Goal: Information Seeking & Learning: Find specific page/section

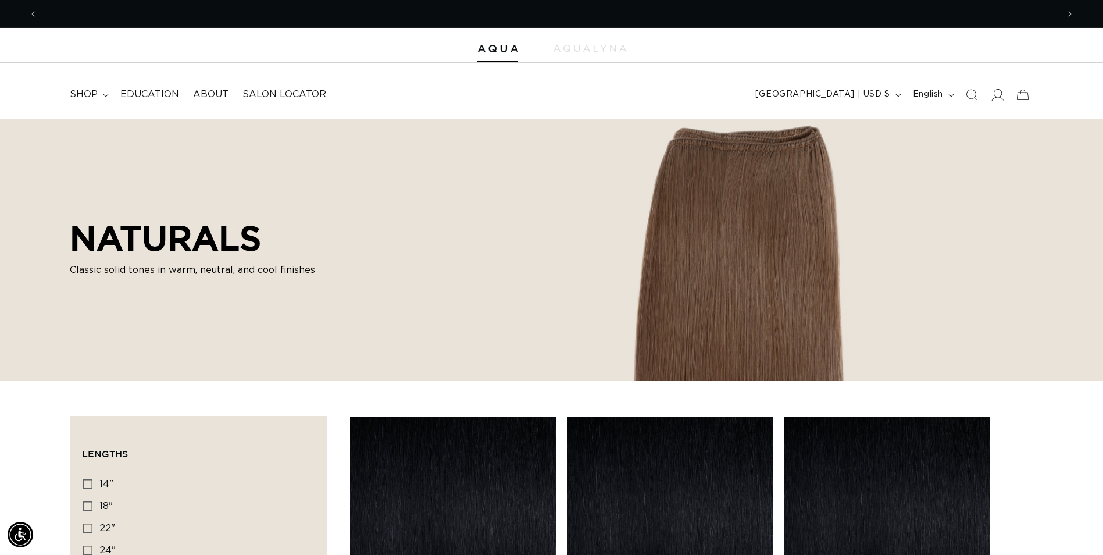
scroll to position [0, 1021]
click at [994, 95] on icon at bounding box center [997, 94] width 12 height 12
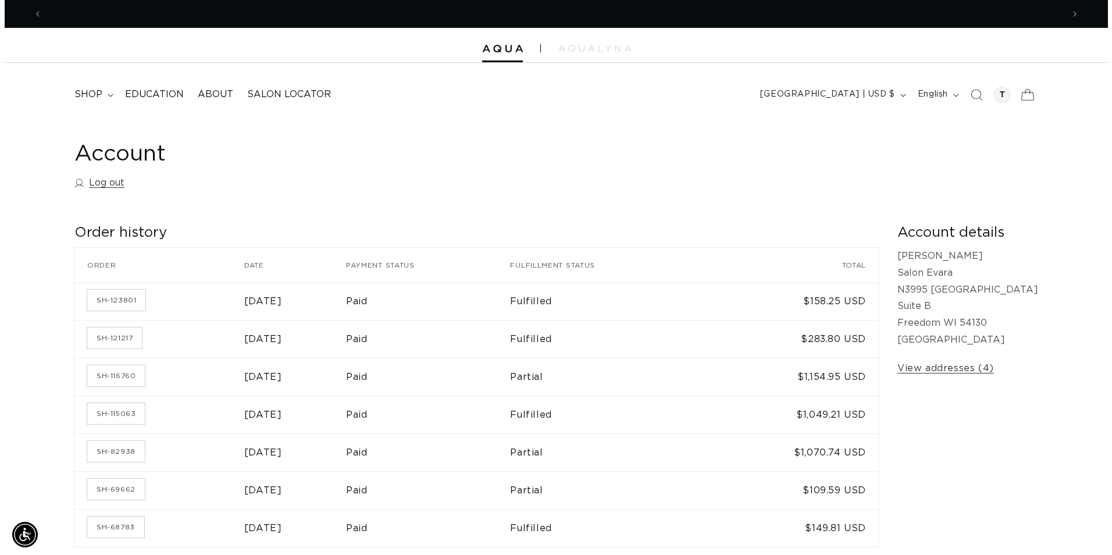
scroll to position [0, 2042]
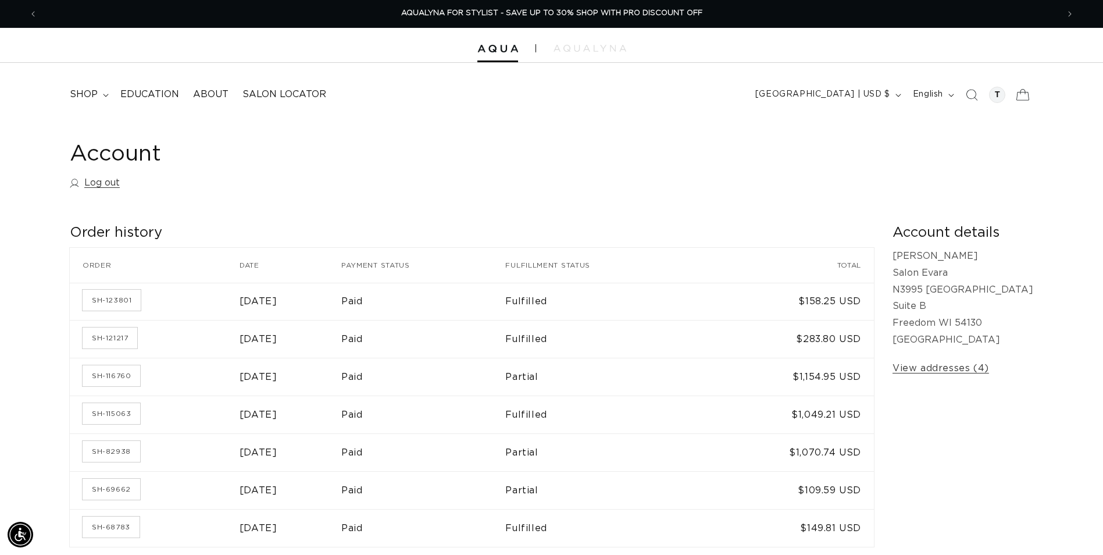
click at [1020, 91] on icon at bounding box center [1022, 94] width 27 height 27
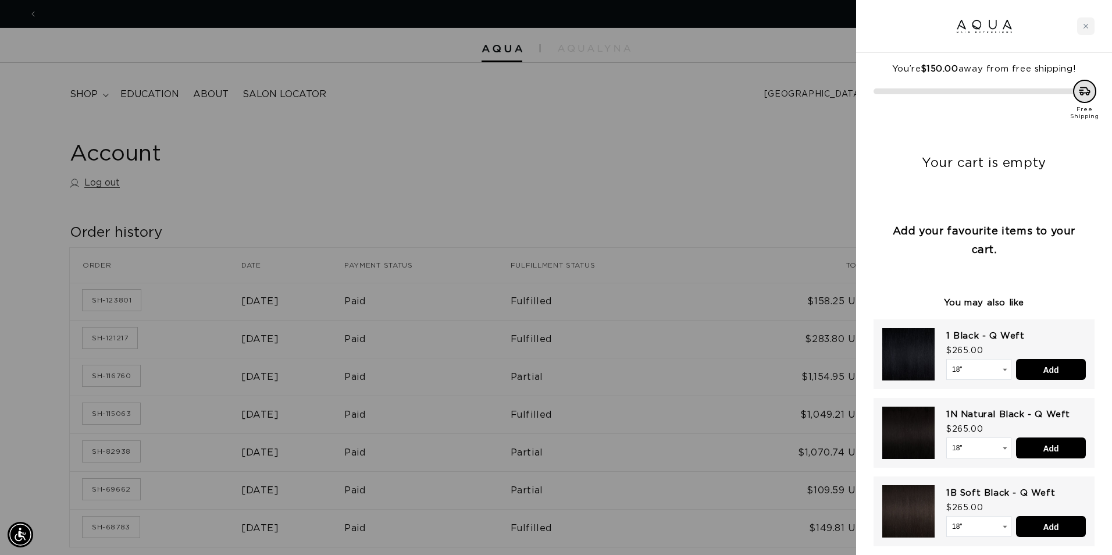
scroll to position [0, 0]
click at [1085, 24] on icon "Close cart" at bounding box center [1086, 26] width 6 height 6
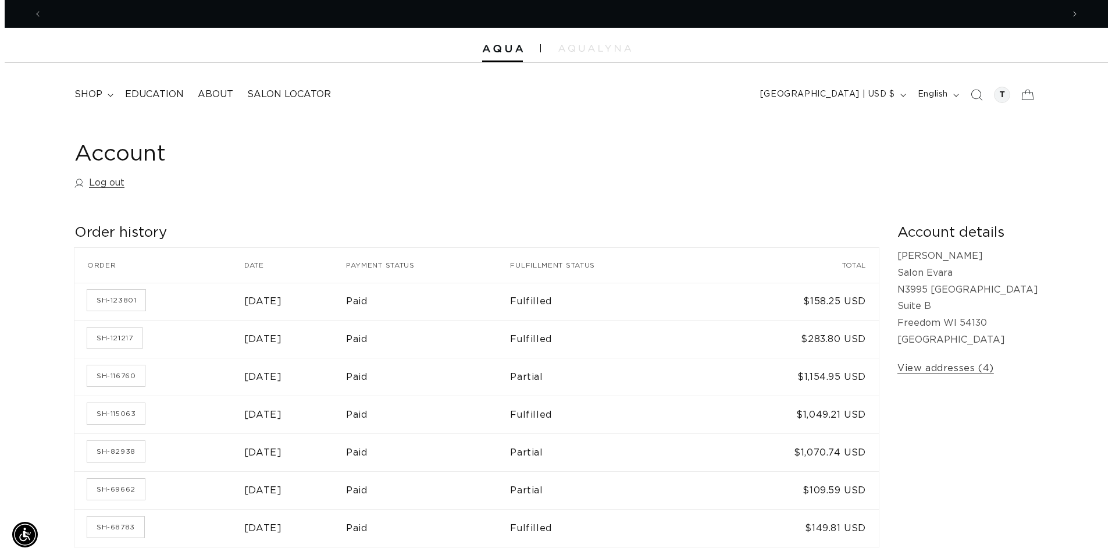
scroll to position [0, 2042]
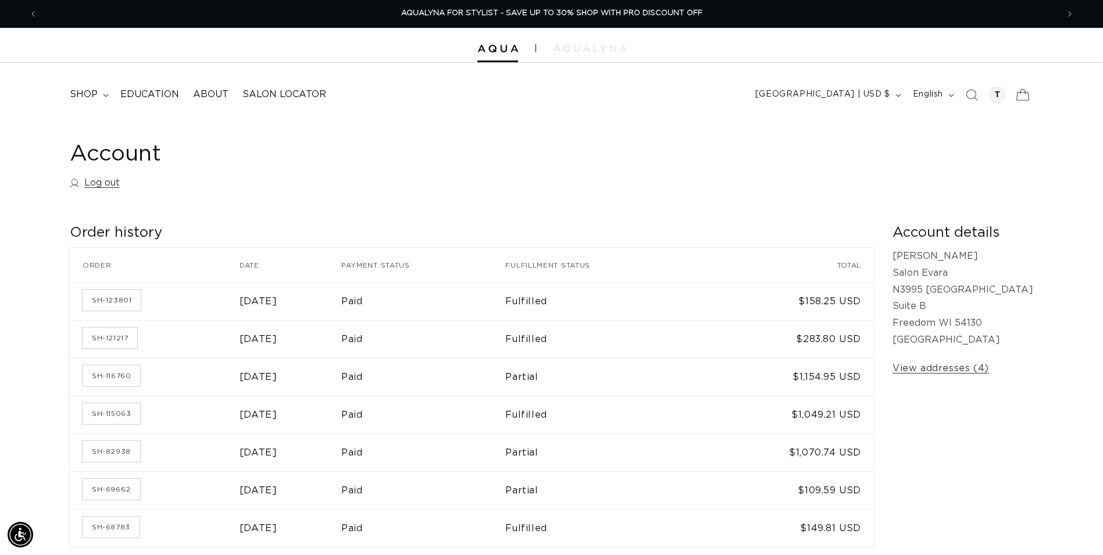
click at [1021, 91] on icon at bounding box center [1023, 94] width 13 height 11
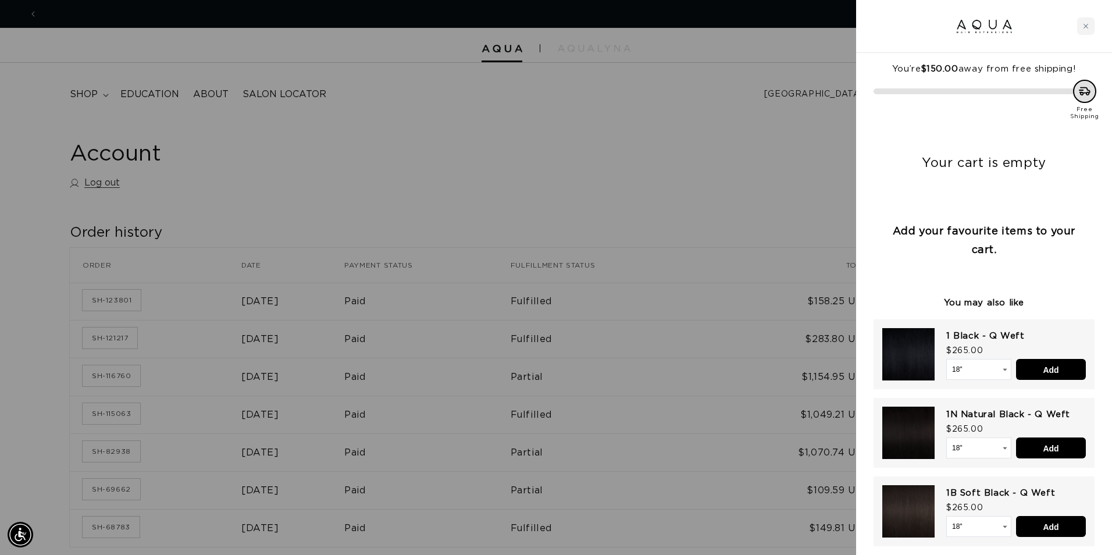
scroll to position [0, 0]
drag, startPoint x: 1112, startPoint y: 55, endPoint x: 1114, endPoint y: 71, distance: 15.9
click at [1103, 71] on html "Skip to content PREMIUM HAIR EXTENSIONS. NO GUESSWORK. SHOP NOW. PAY LATER WITH…" at bounding box center [556, 277] width 1112 height 555
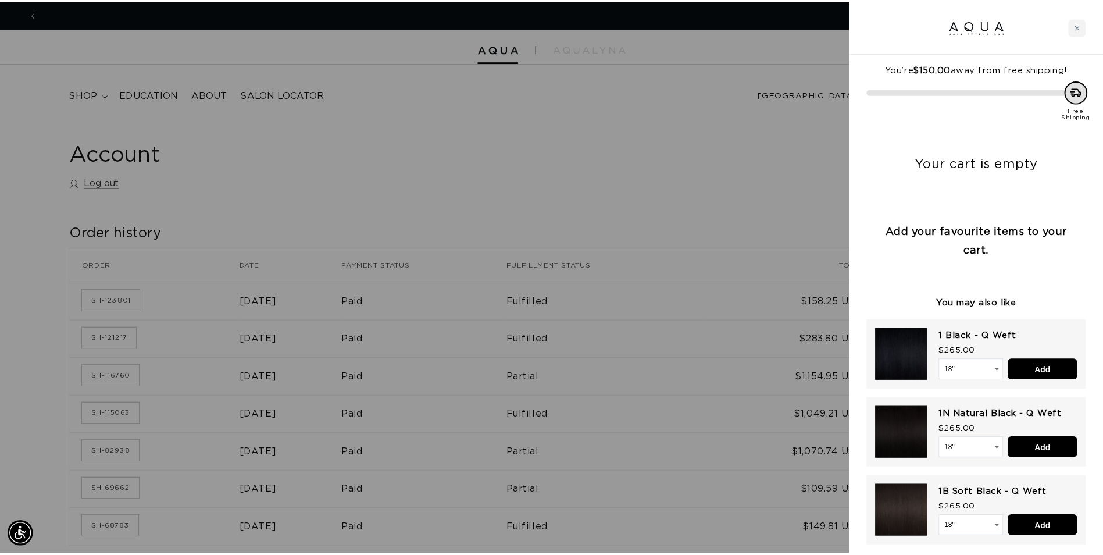
scroll to position [0, 1030]
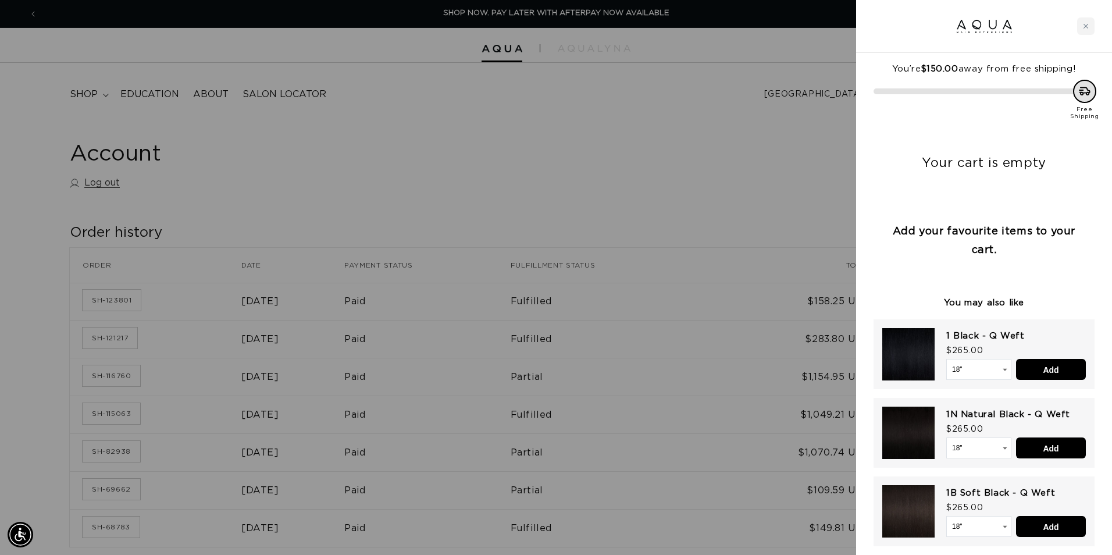
click at [77, 94] on div at bounding box center [556, 277] width 1112 height 555
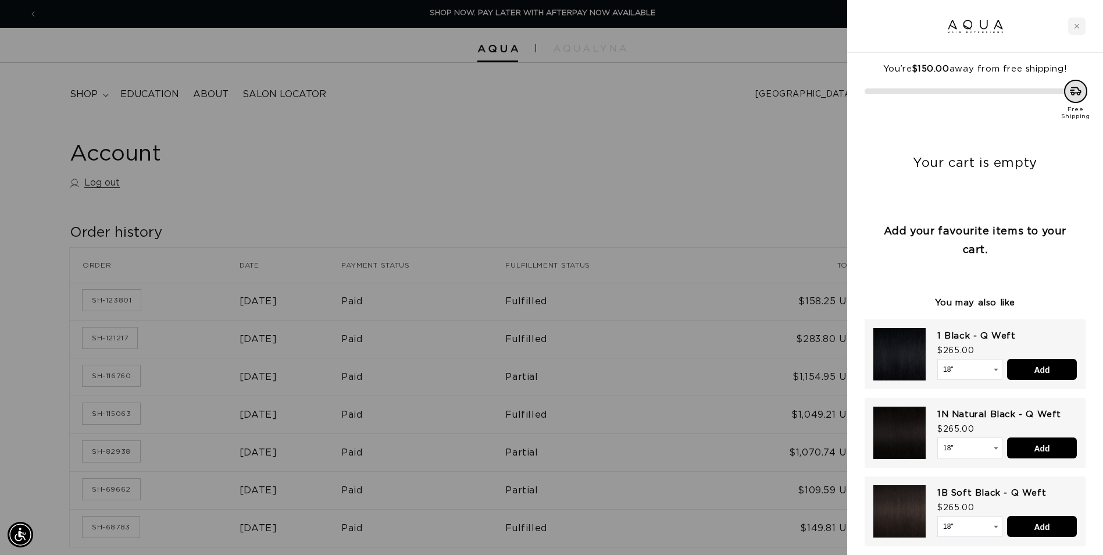
scroll to position [0, 1021]
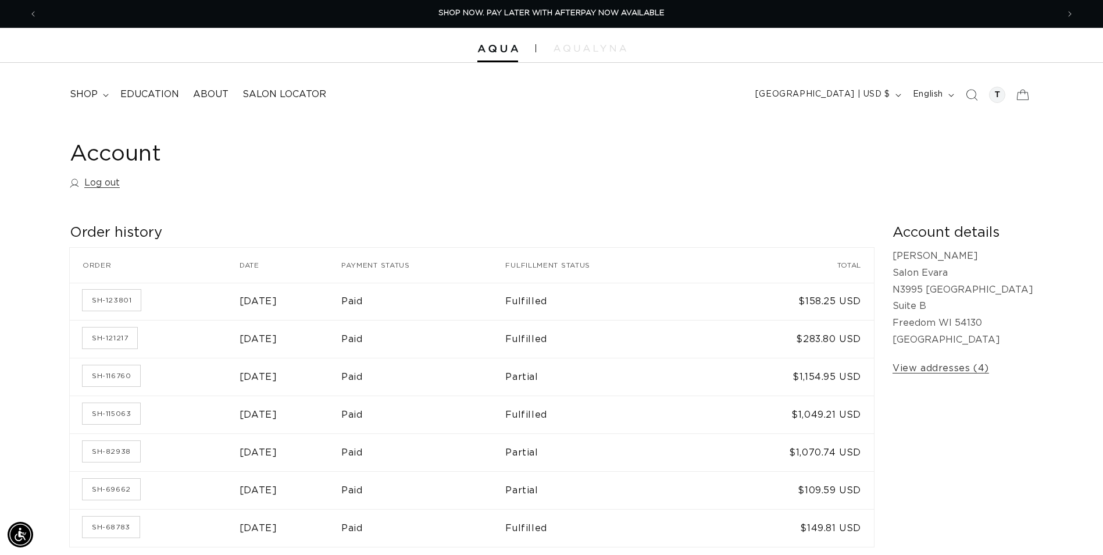
click at [77, 94] on span "shop" at bounding box center [84, 94] width 28 height 12
click at [971, 92] on icon "Search" at bounding box center [972, 94] width 12 height 12
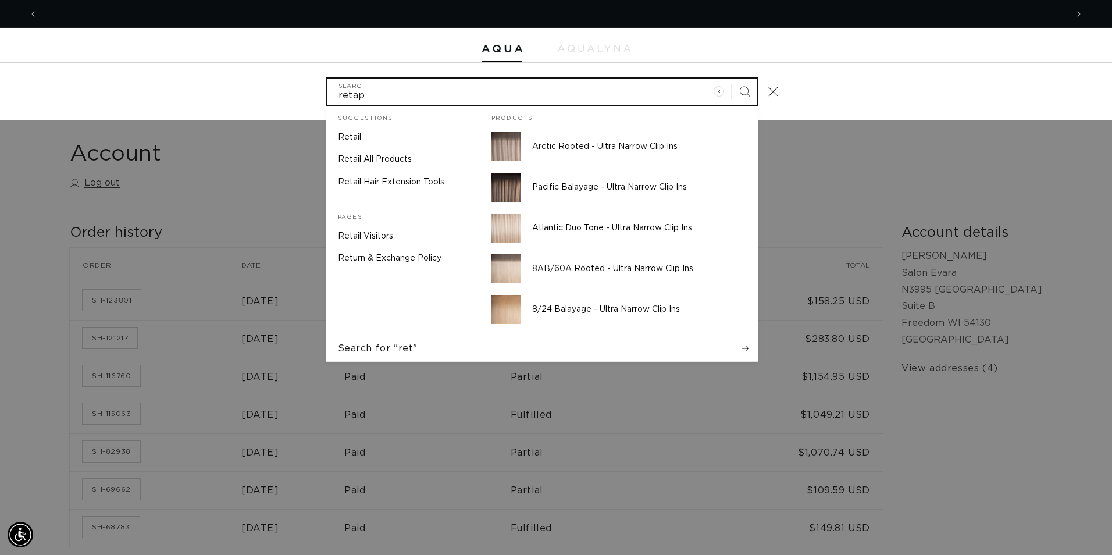
scroll to position [0, 2059]
type input "retape"
click at [732, 79] on button "Search" at bounding box center [745, 92] width 26 height 26
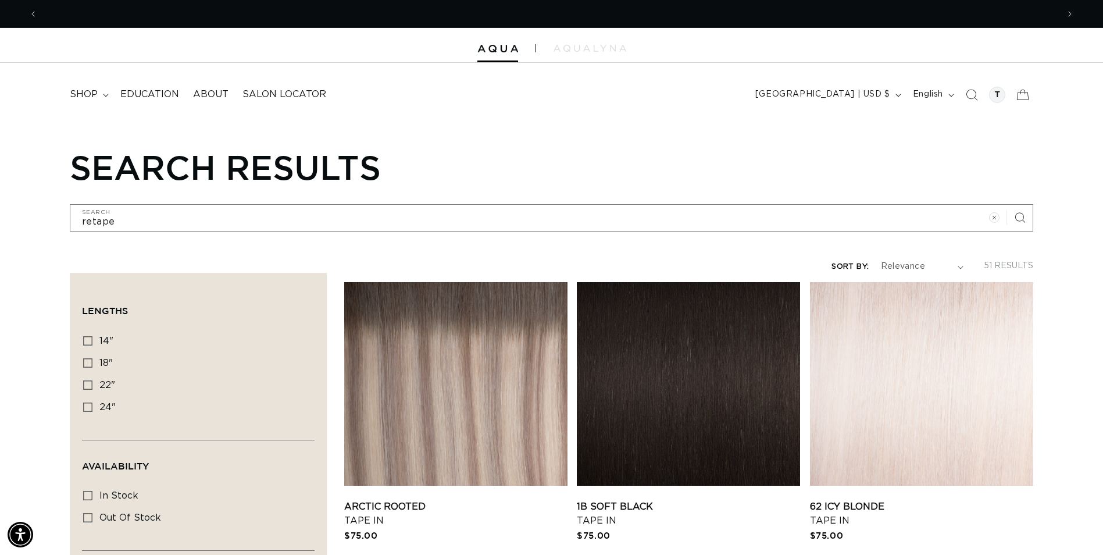
scroll to position [0, 1021]
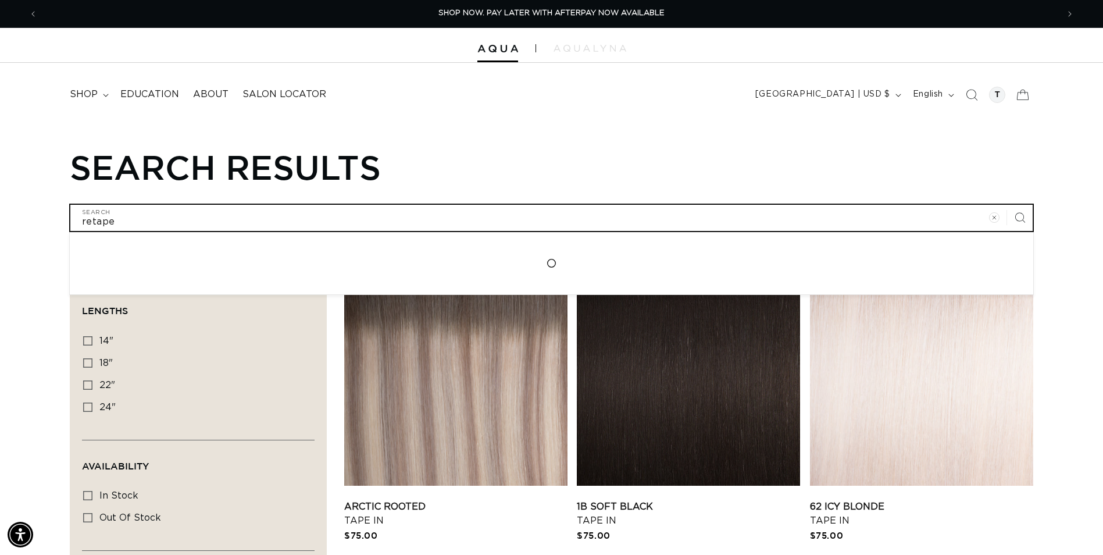
click at [123, 218] on input "retape" at bounding box center [551, 218] width 963 height 26
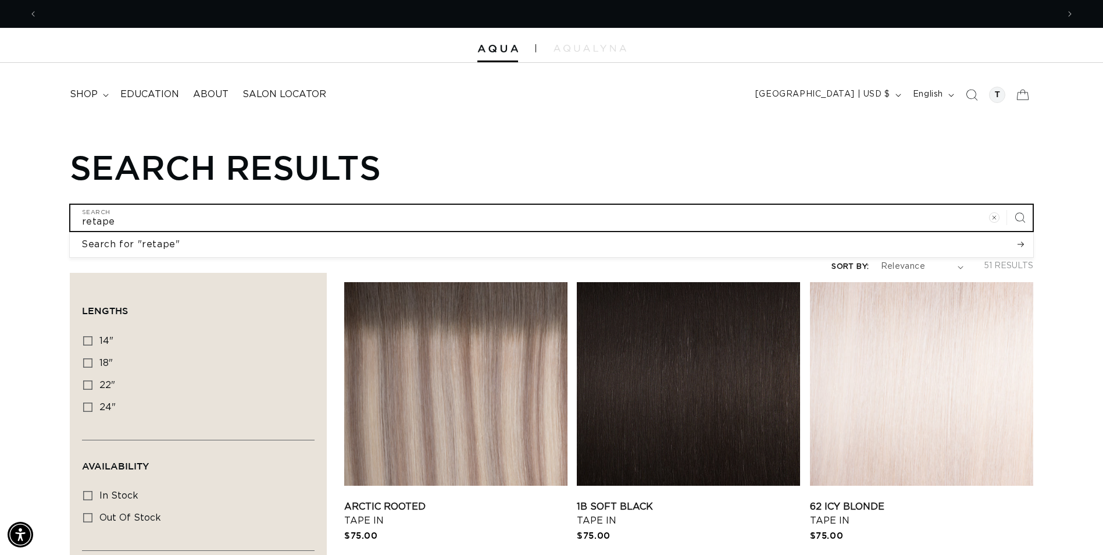
scroll to position [0, 2042]
type input "retap"
type input "reta"
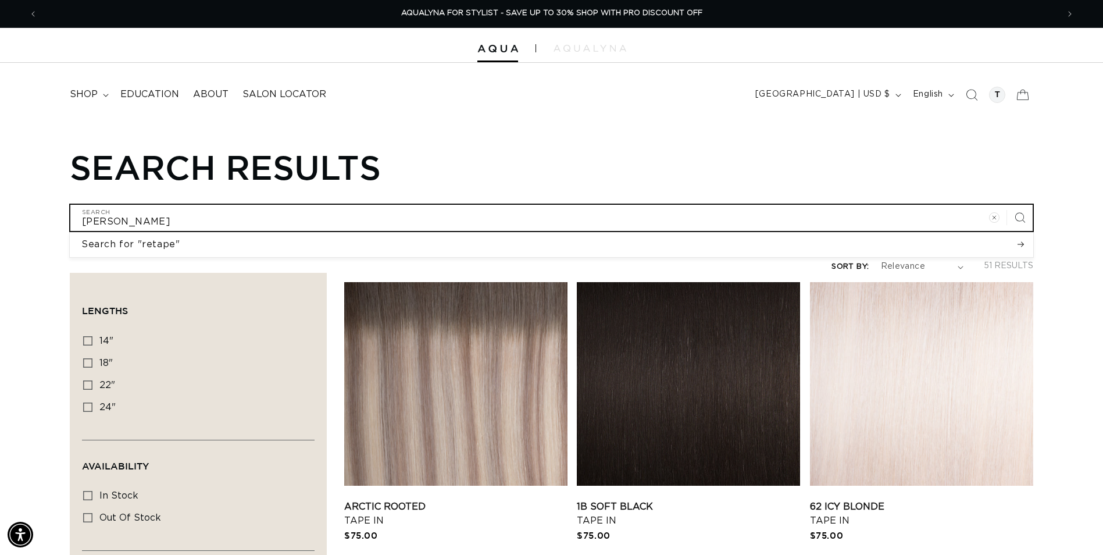
type input "ret"
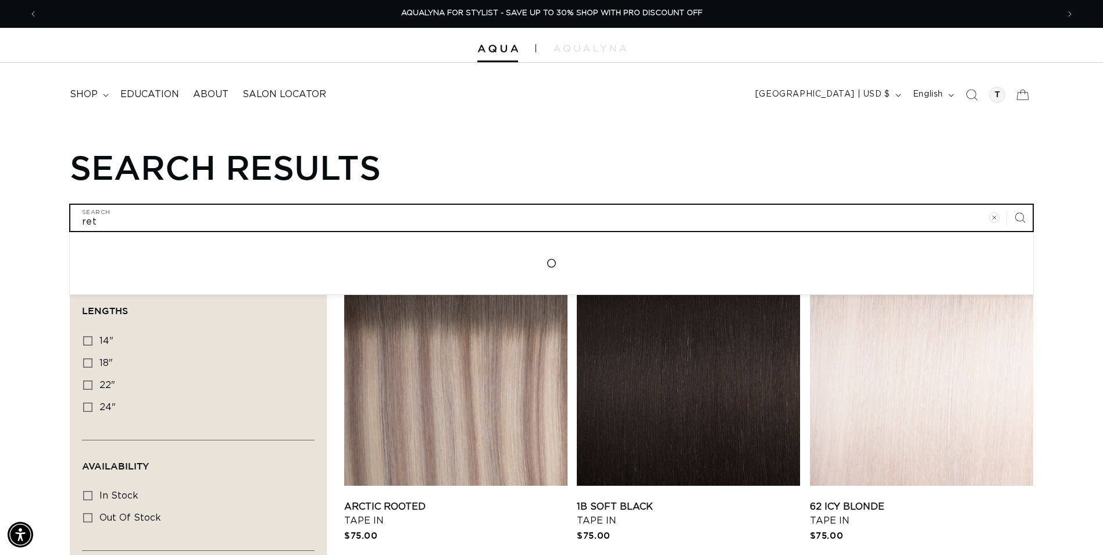
type input "re"
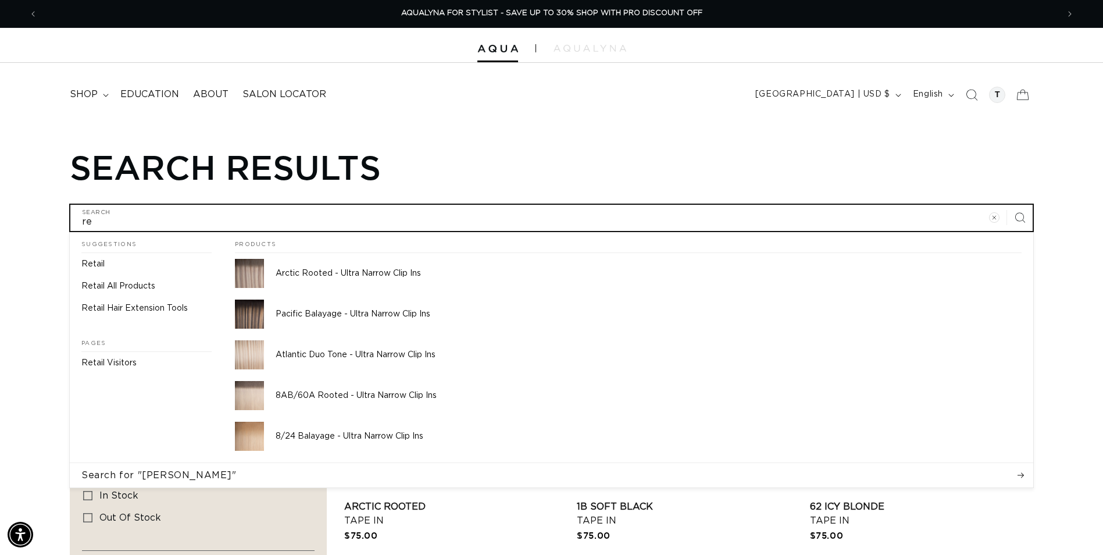
type input "r"
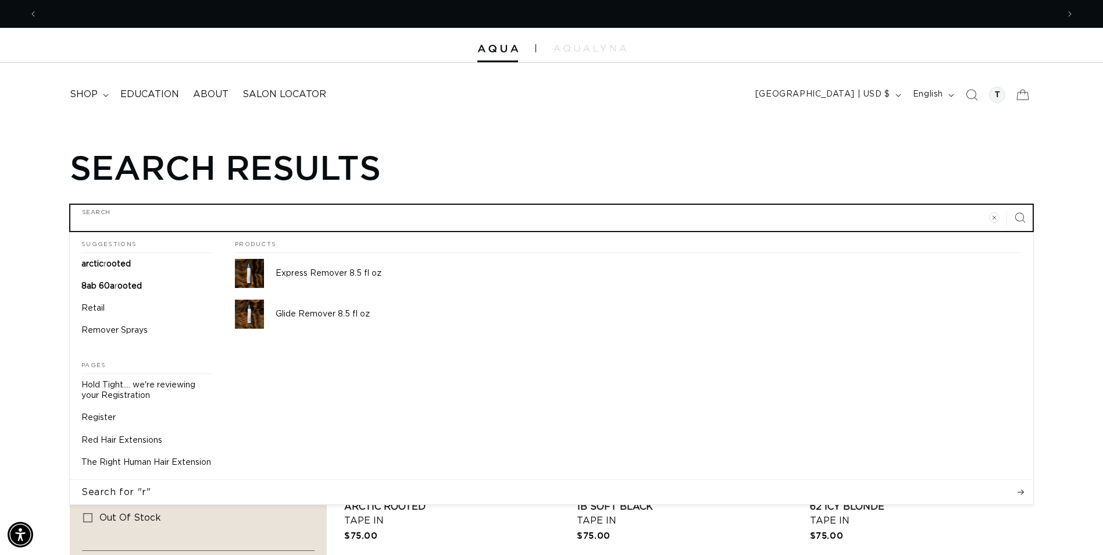
scroll to position [0, 0]
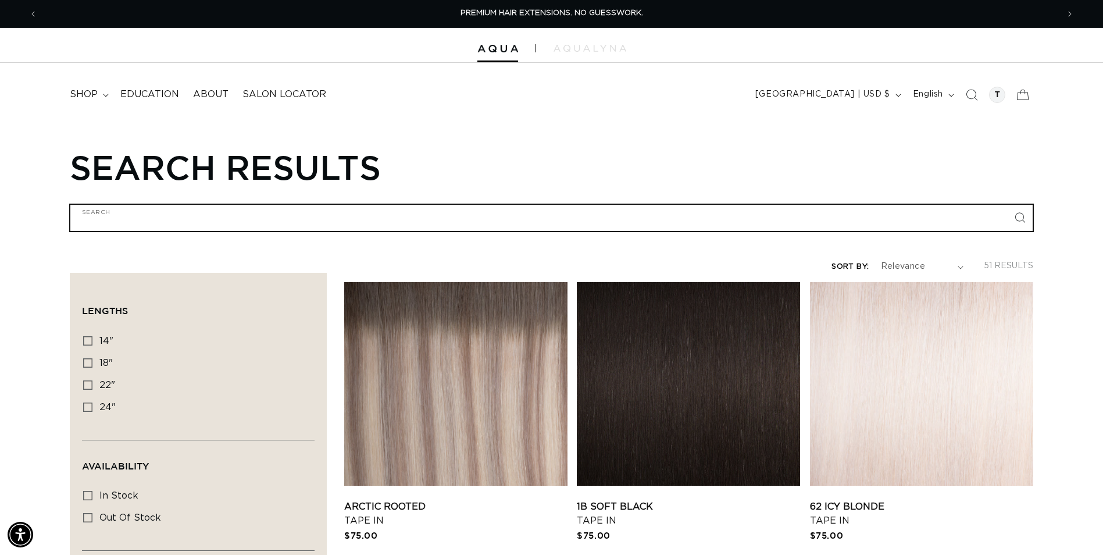
type input "t"
type input "ta"
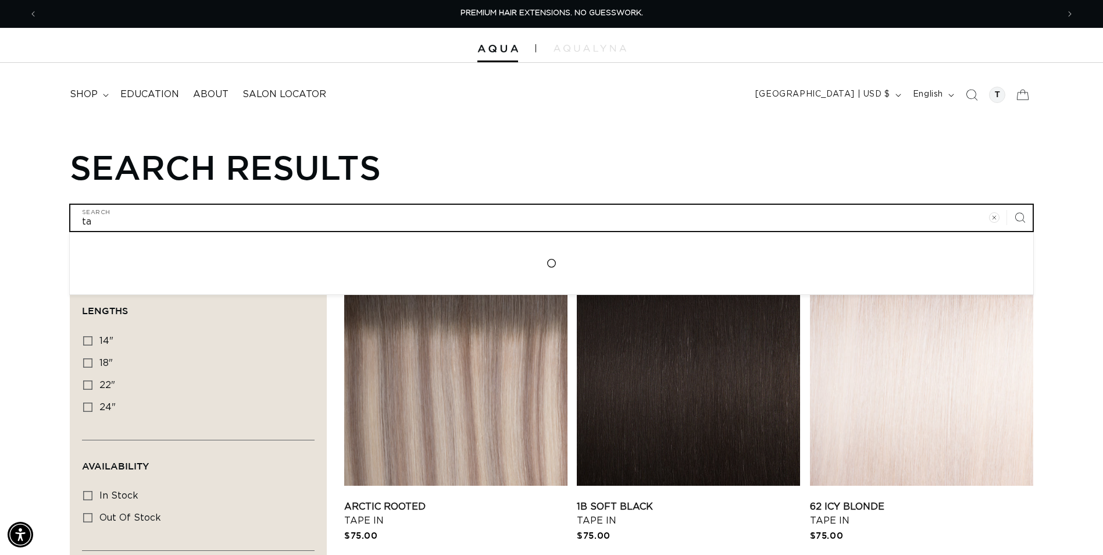
type input "tao"
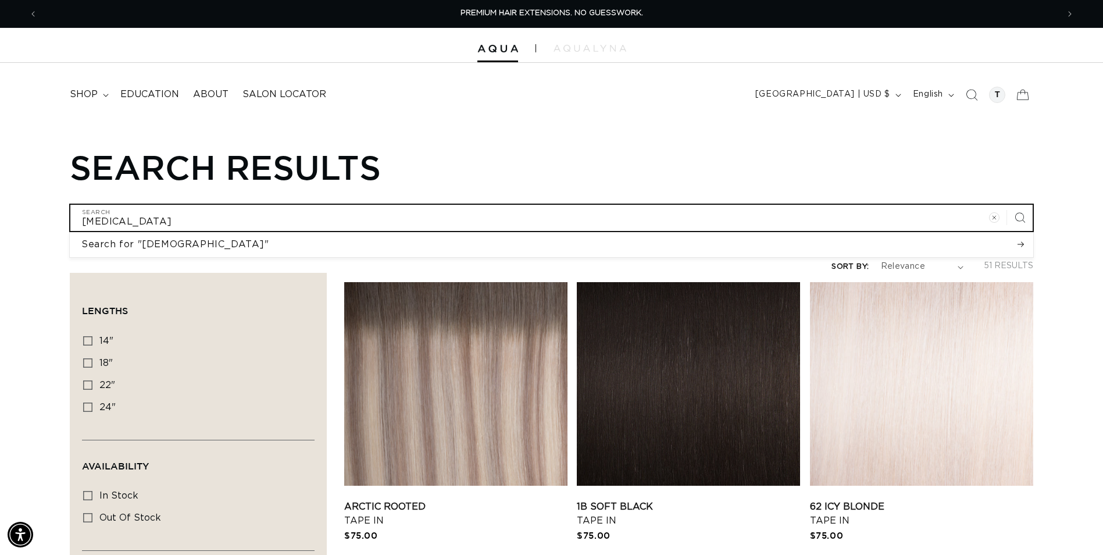
type input "ta"
type input "tap"
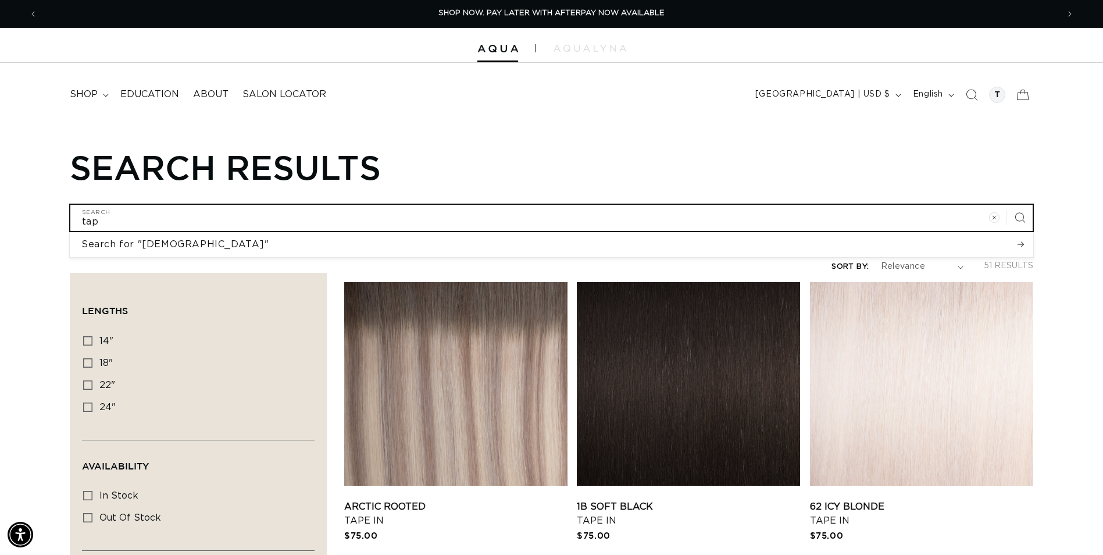
type input "tape"
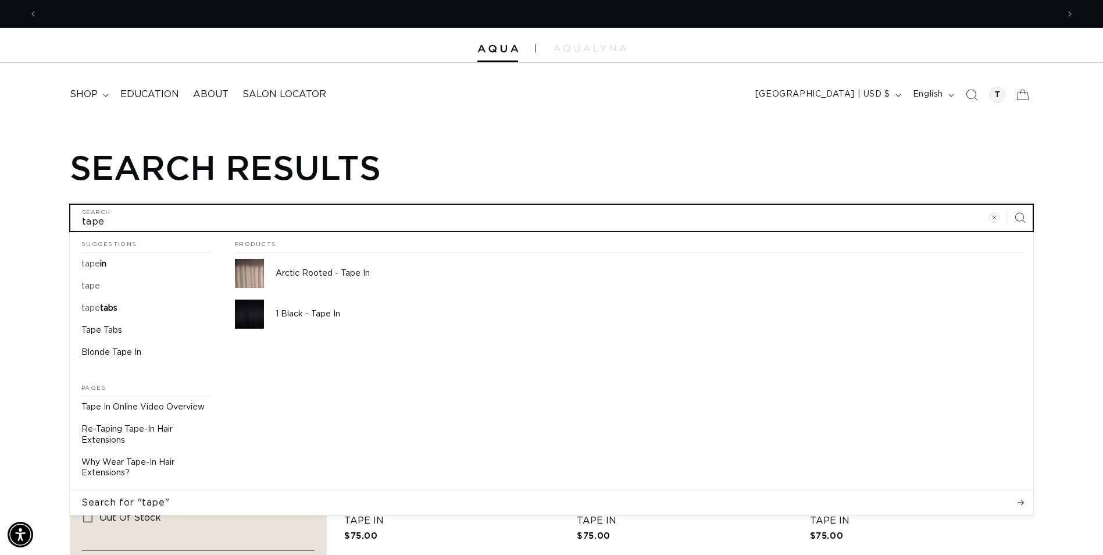
scroll to position [0, 2042]
type input "tape"
click at [110, 325] on p "Tape Tabs" at bounding box center [101, 330] width 41 height 10
